Goal: Transaction & Acquisition: Purchase product/service

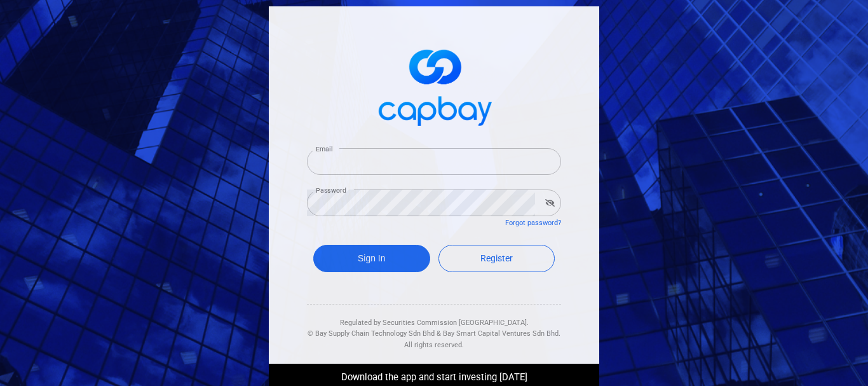
type input "[PERSON_NAME][EMAIL_ADDRESS][DOMAIN_NAME]"
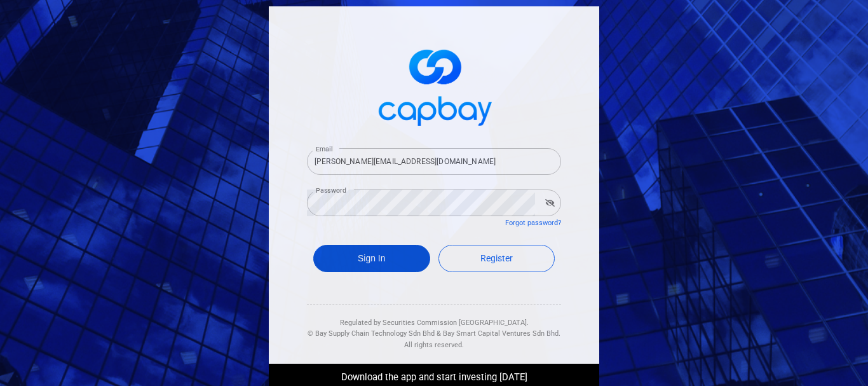
click at [386, 277] on div "Sign In Register" at bounding box center [434, 261] width 254 height 46
click at [383, 261] on button "Sign In" at bounding box center [371, 258] width 117 height 27
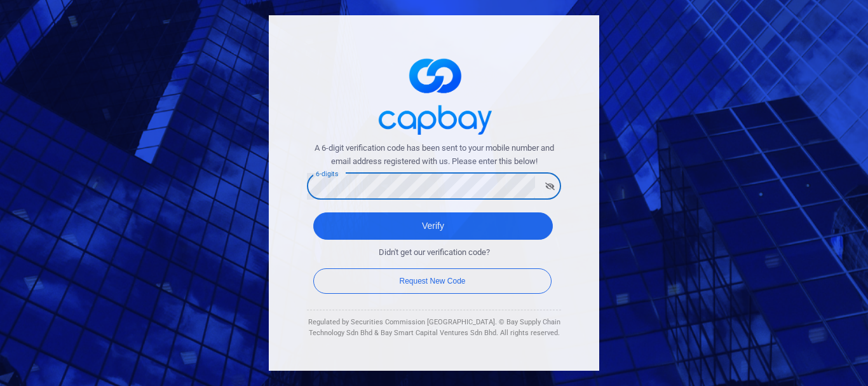
click at [313, 212] on button "Verify" at bounding box center [433, 225] width 240 height 27
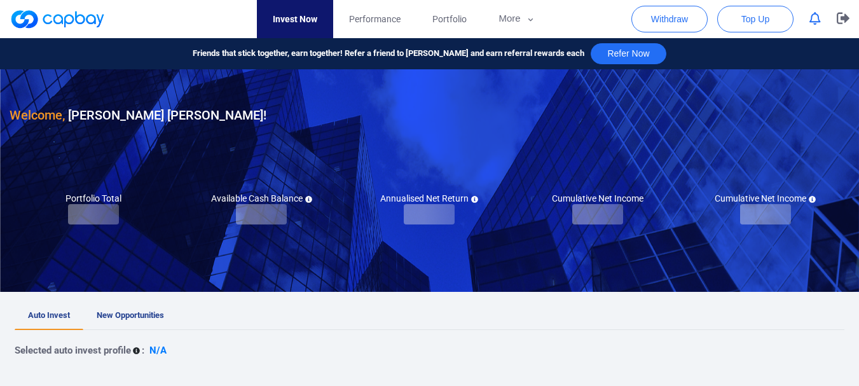
checkbox input "true"
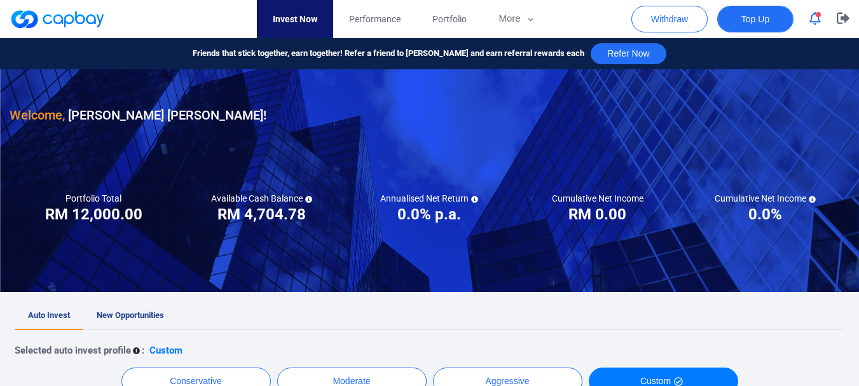
click at [755, 20] on span "Top Up" at bounding box center [755, 19] width 28 height 13
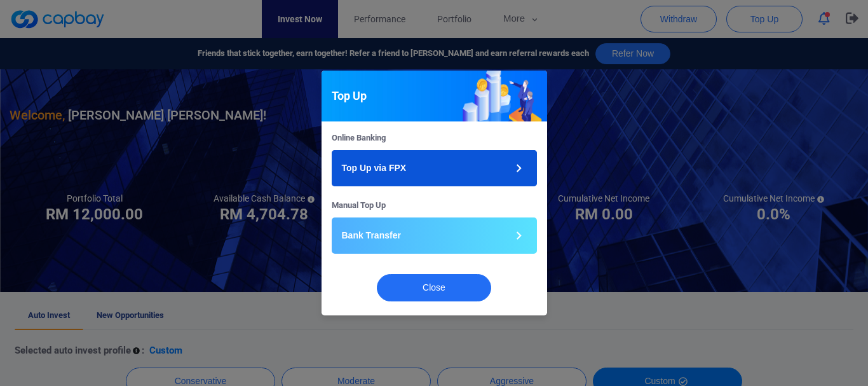
click at [402, 170] on p "Top Up via FPX" at bounding box center [374, 167] width 65 height 13
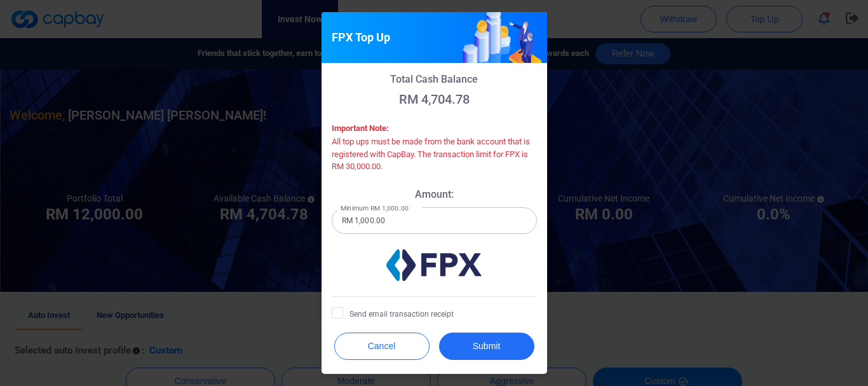
click at [458, 214] on input "RM 1,000.00" at bounding box center [434, 220] width 205 height 27
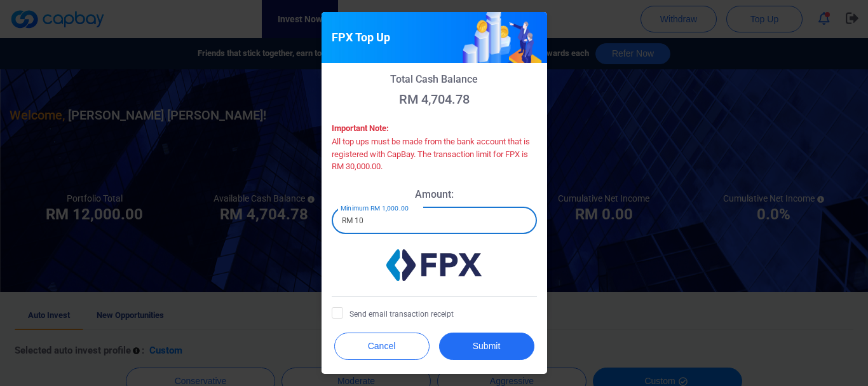
type input "RM 1"
type input "RM 8,000"
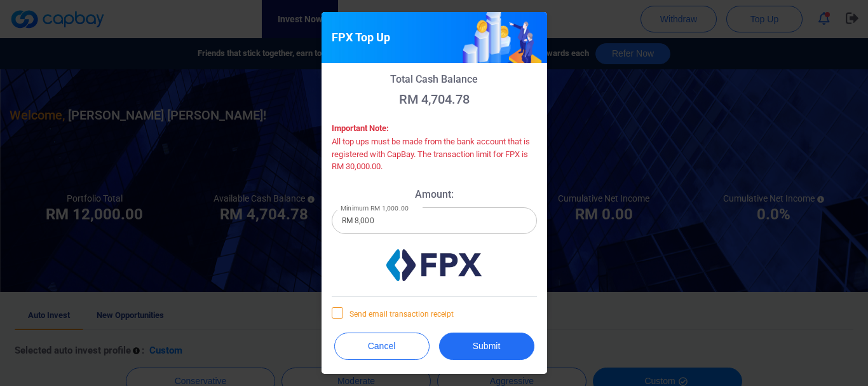
click at [340, 315] on icon at bounding box center [337, 312] width 10 height 10
click at [0, 0] on input "Send email transaction receipt" at bounding box center [0, 0] width 0 height 0
click at [477, 343] on button "Submit" at bounding box center [486, 345] width 95 height 27
